Goal: Communication & Community: Participate in discussion

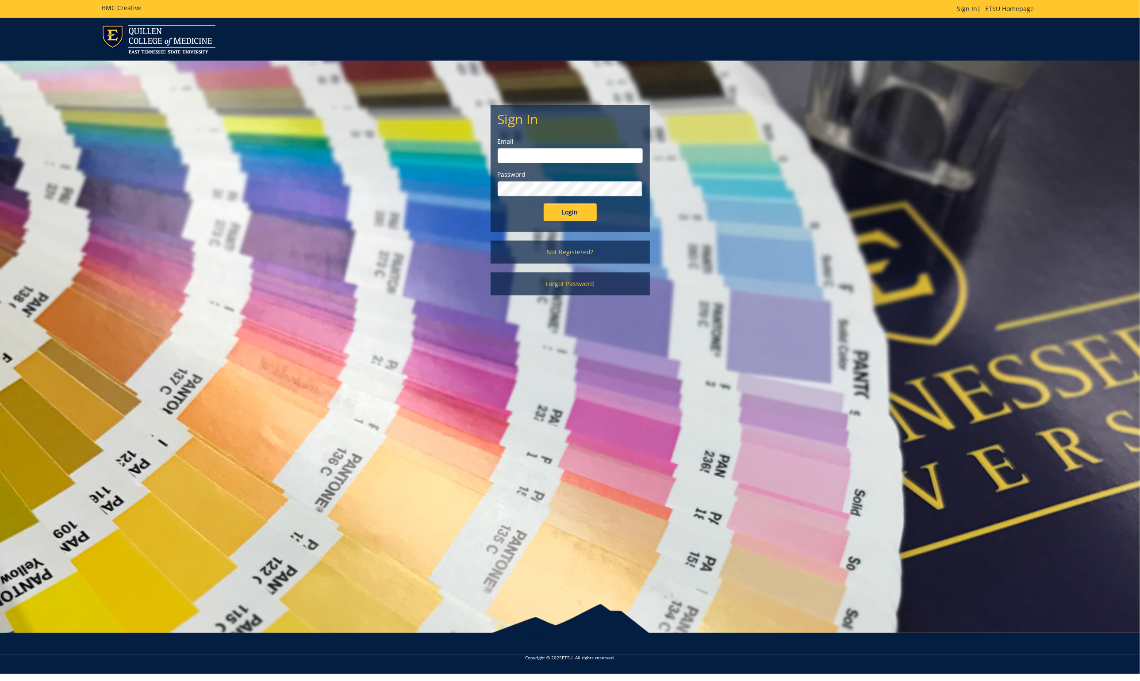
type input "[EMAIL_ADDRESS][DOMAIN_NAME]"
click at [570, 211] on input "Login" at bounding box center [570, 213] width 53 height 18
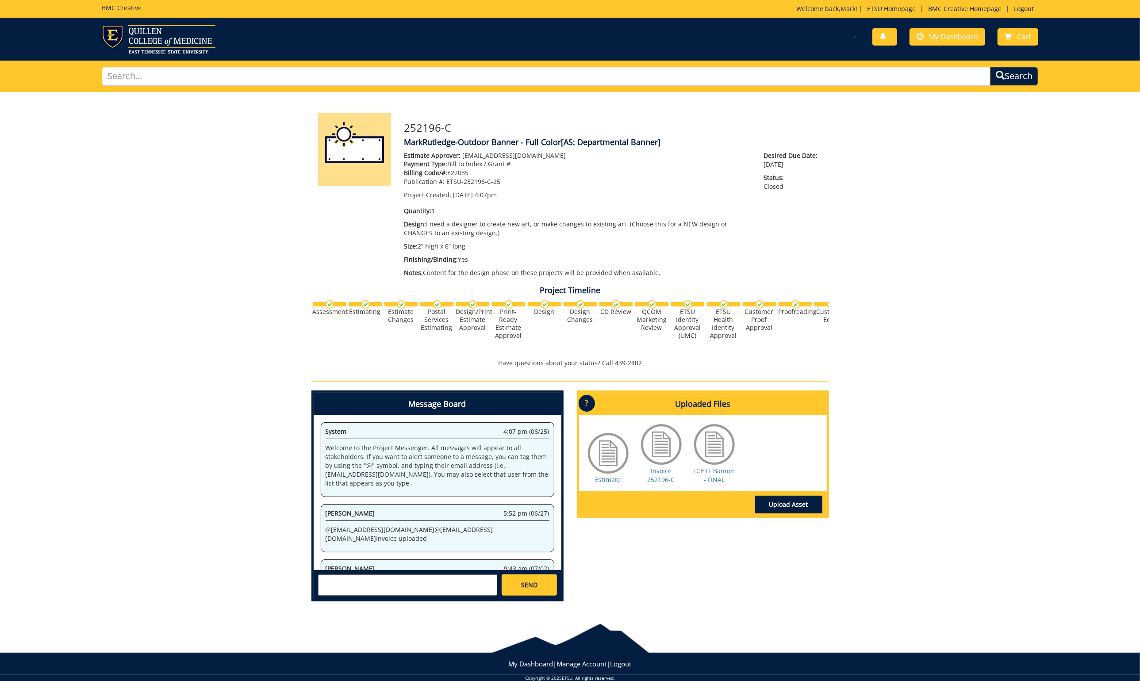
scroll to position [759, 0]
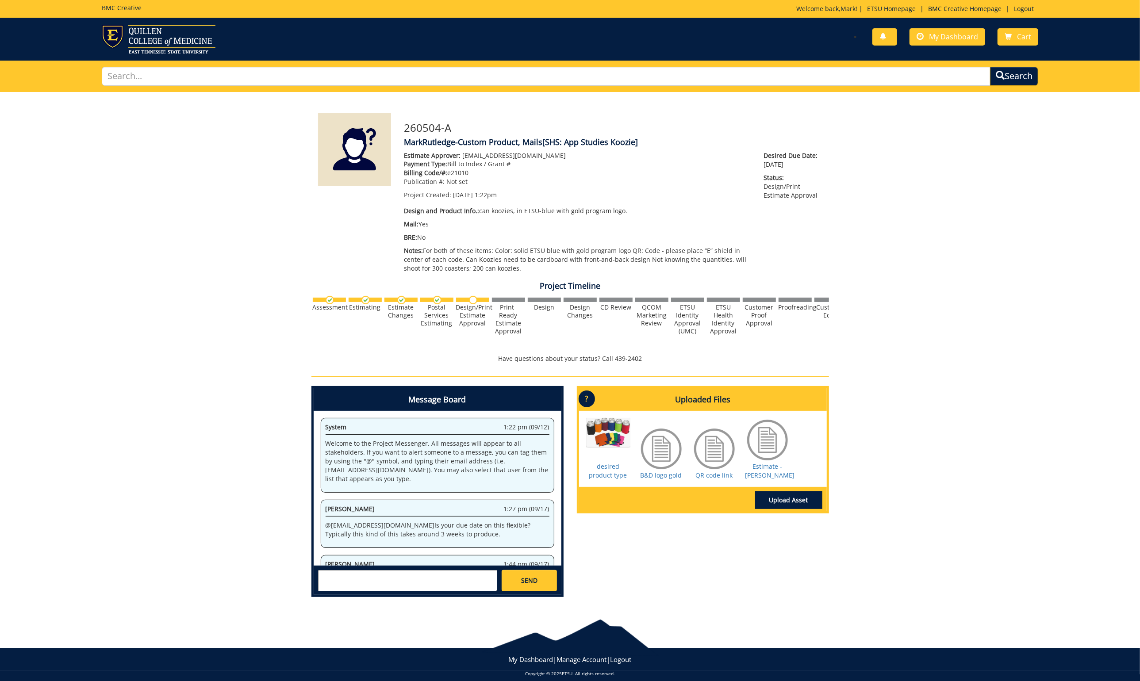
scroll to position [28, 0]
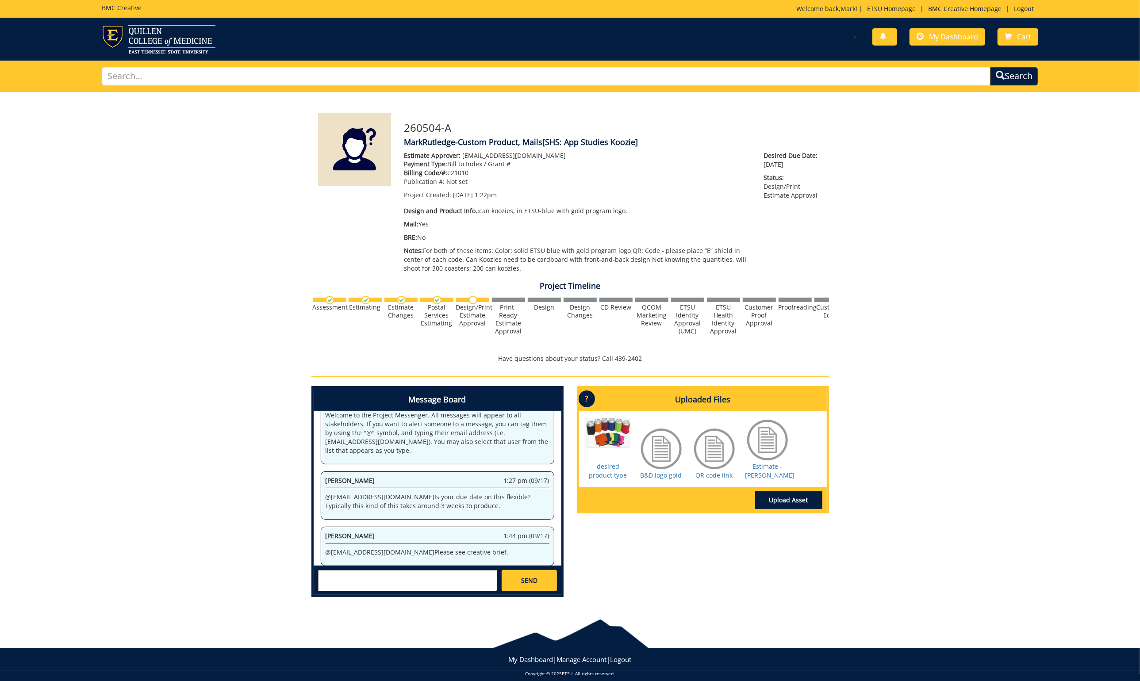
click at [438, 493] on p "@ [EMAIL_ADDRESS][DOMAIN_NAME] Is your due date on this flexible? Typically thi…" at bounding box center [438, 502] width 224 height 18
click at [437, 493] on p "@ [EMAIL_ADDRESS][DOMAIN_NAME] Is your due date on this flexible? Typically thi…" at bounding box center [438, 502] width 224 height 18
click at [443, 495] on p "@ [EMAIL_ADDRESS][DOMAIN_NAME] Is your due date on this flexible? Typically thi…" at bounding box center [438, 502] width 224 height 18
click at [344, 577] on textarea at bounding box center [407, 580] width 179 height 21
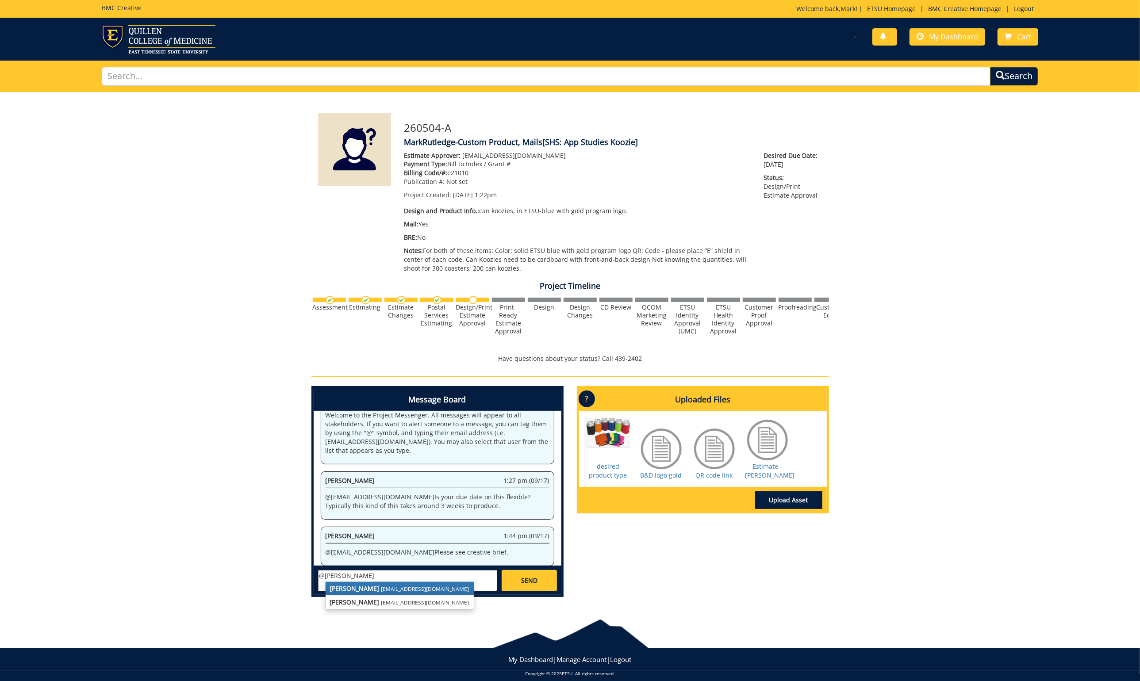
click at [356, 585] on strong "[PERSON_NAME]" at bounding box center [355, 588] width 50 height 8
type textarea "@[EMAIL_ADDRESS][DOMAIN_NAME] We have an event this [DATE] for which we were ho…"
click at [530, 577] on span "SEND" at bounding box center [529, 580] width 16 height 9
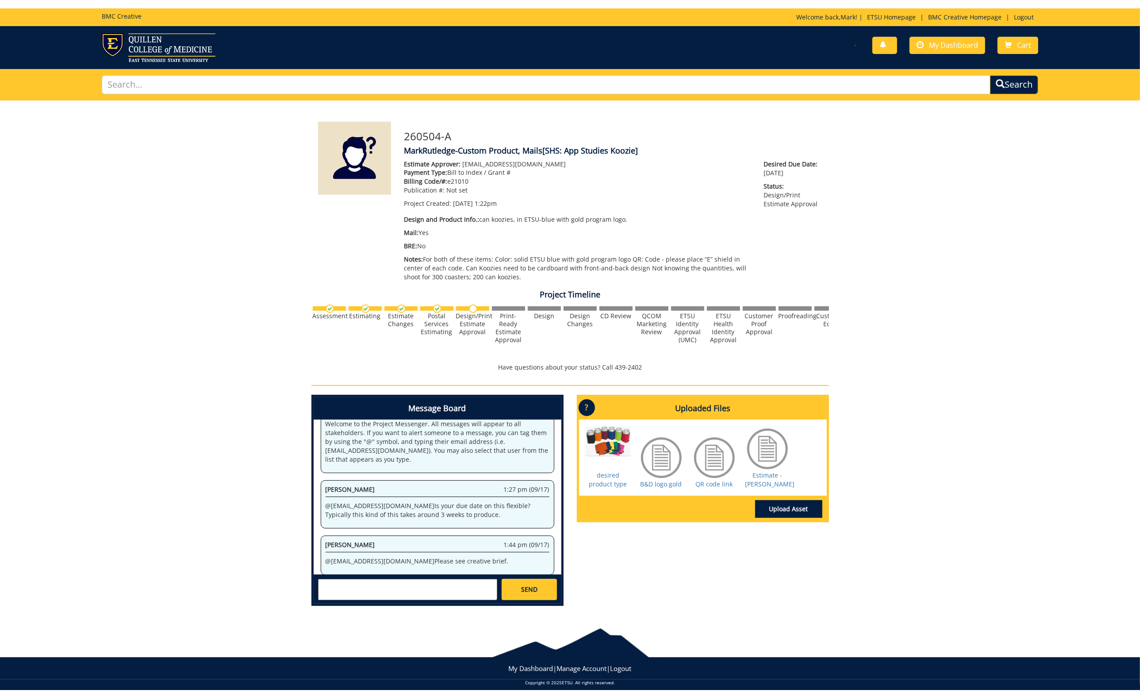
scroll to position [92, 0]
